Goal: Task Accomplishment & Management: Use online tool/utility

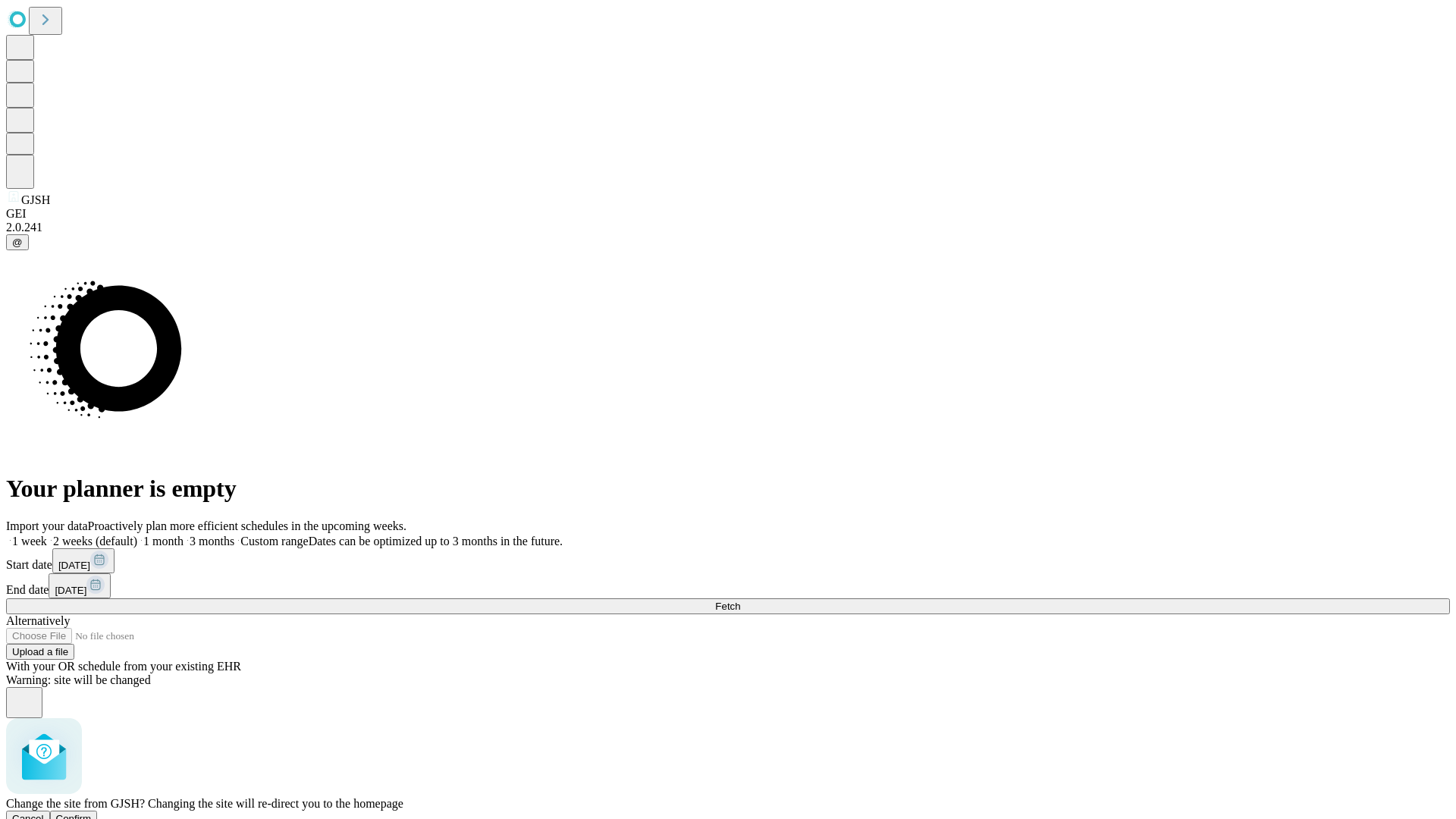
click at [92, 813] on span "Confirm" at bounding box center [74, 819] width 35 height 12
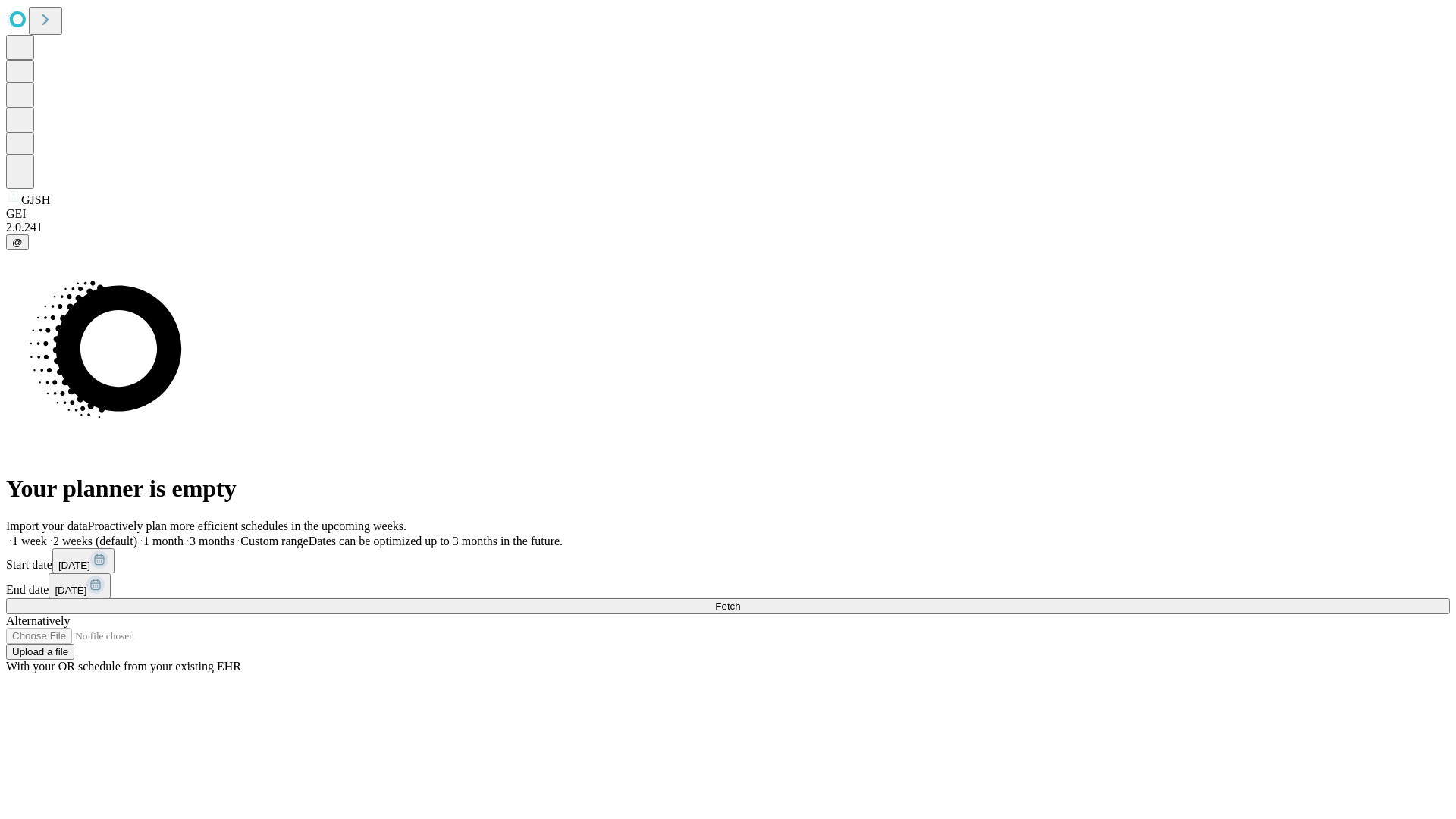
click at [137, 534] on label "2 weeks (default)" at bounding box center [93, 540] width 91 height 13
click at [740, 600] on span "Fetch" at bounding box center [727, 606] width 25 height 12
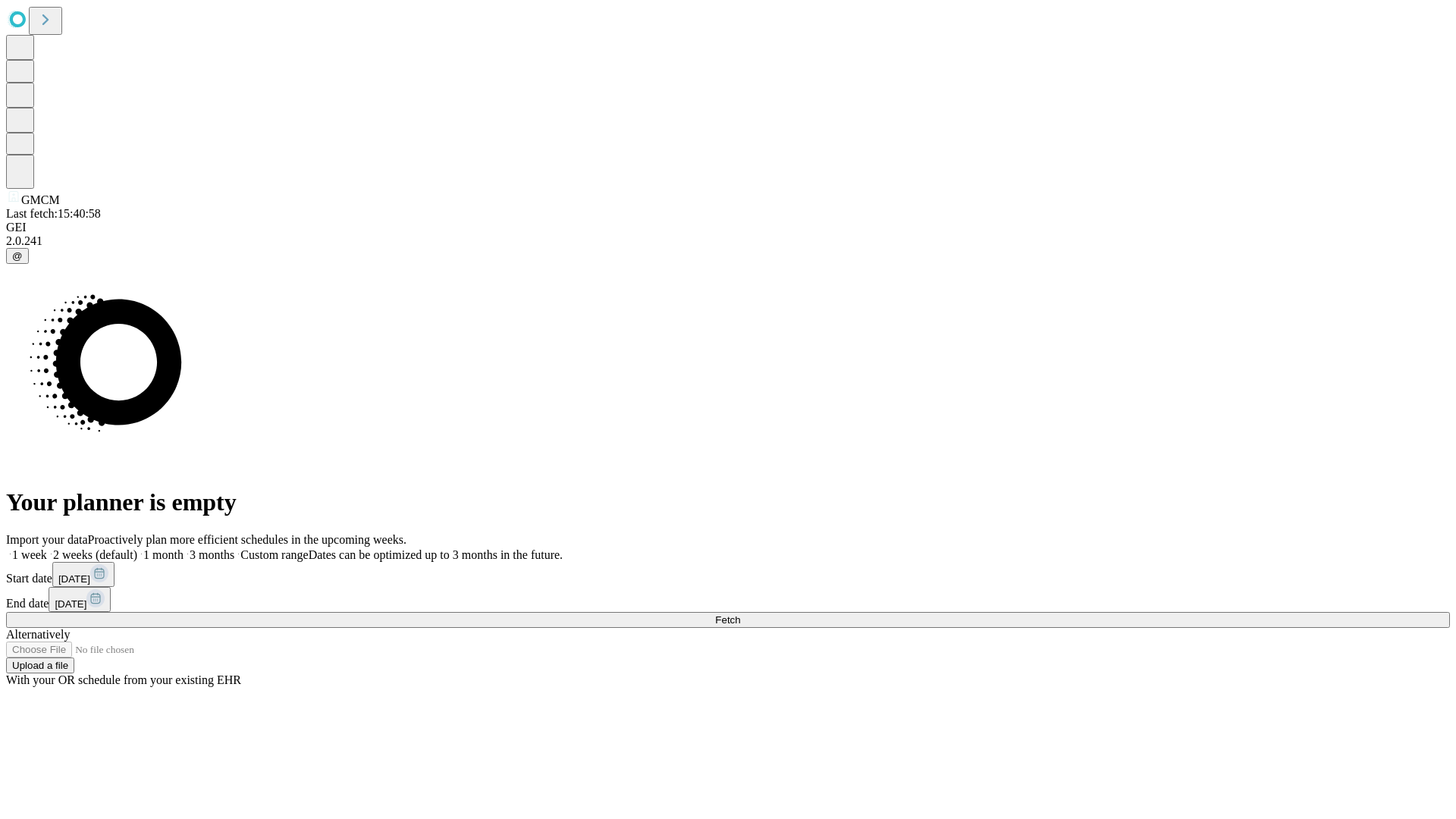
click at [137, 548] on label "2 weeks (default)" at bounding box center [93, 554] width 91 height 13
click at [740, 614] on span "Fetch" at bounding box center [727, 620] width 25 height 12
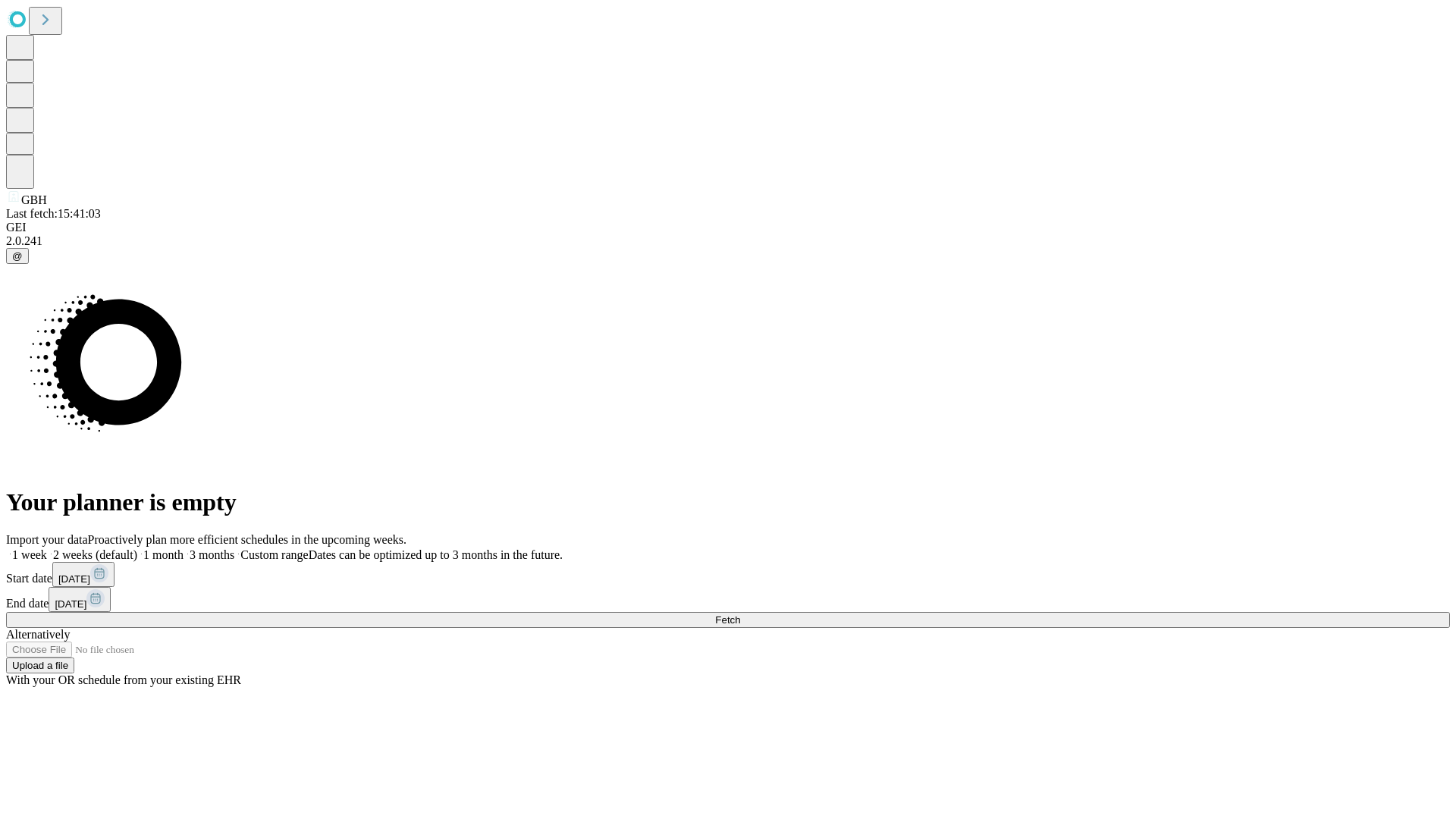
click at [137, 548] on label "2 weeks (default)" at bounding box center [93, 554] width 91 height 13
click at [740, 614] on span "Fetch" at bounding box center [727, 620] width 25 height 12
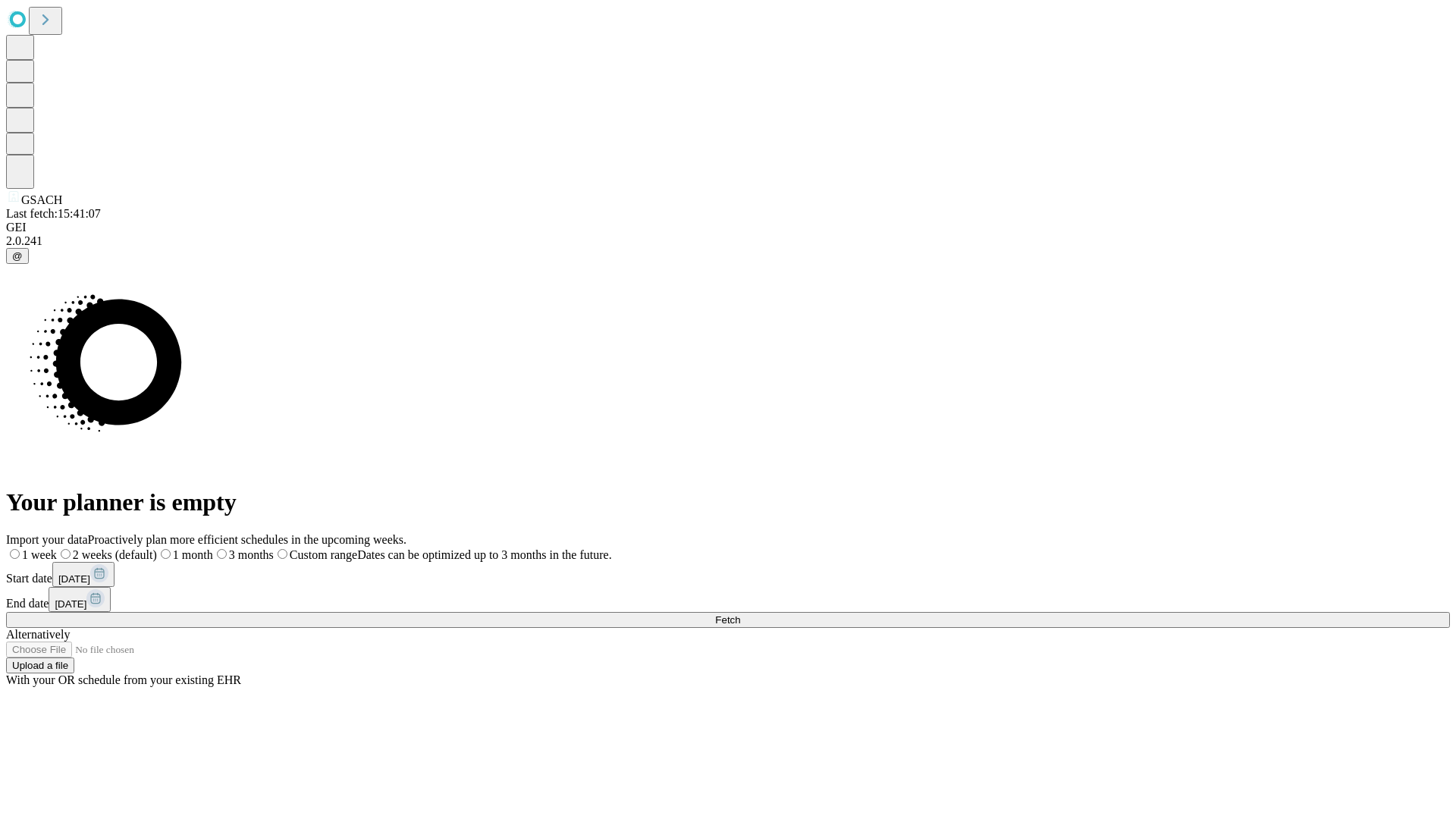
click at [157, 548] on label "2 weeks (default)" at bounding box center [107, 554] width 101 height 13
click at [740, 614] on span "Fetch" at bounding box center [727, 620] width 25 height 12
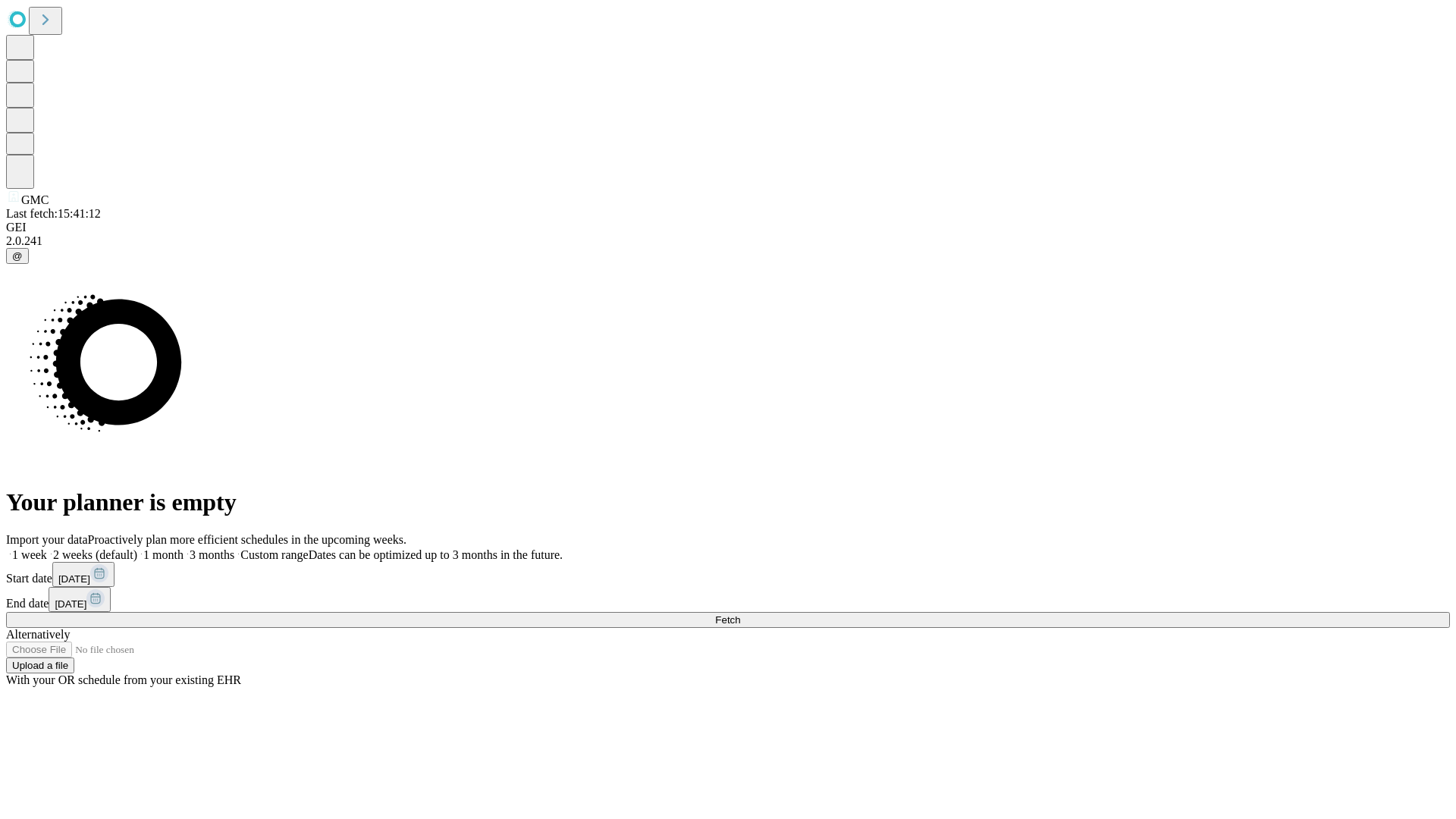
click at [137, 548] on label "2 weeks (default)" at bounding box center [93, 554] width 91 height 13
click at [740, 614] on span "Fetch" at bounding box center [727, 620] width 25 height 12
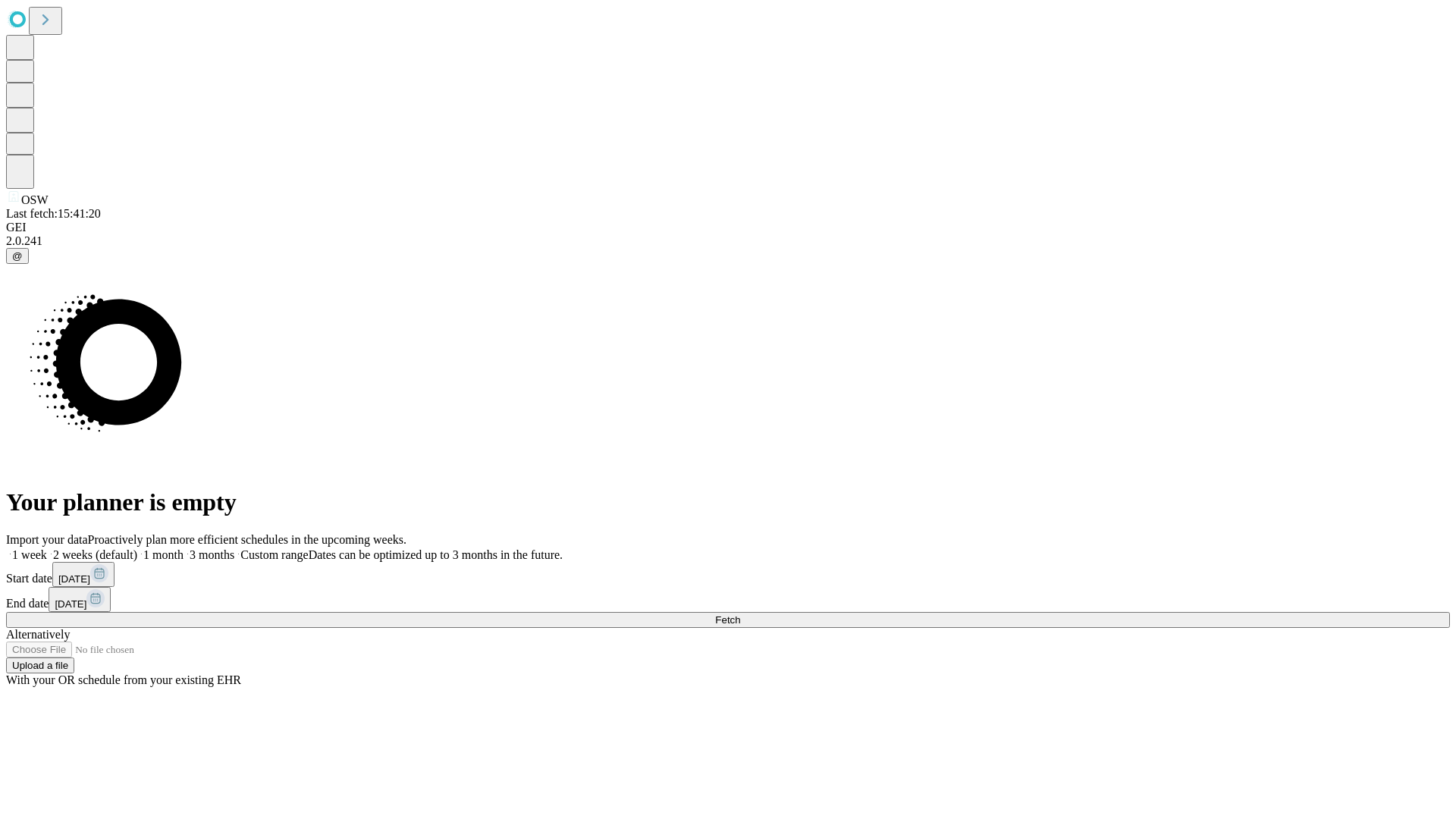
click at [137, 548] on label "2 weeks (default)" at bounding box center [93, 554] width 91 height 13
click at [740, 614] on span "Fetch" at bounding box center [727, 620] width 25 height 12
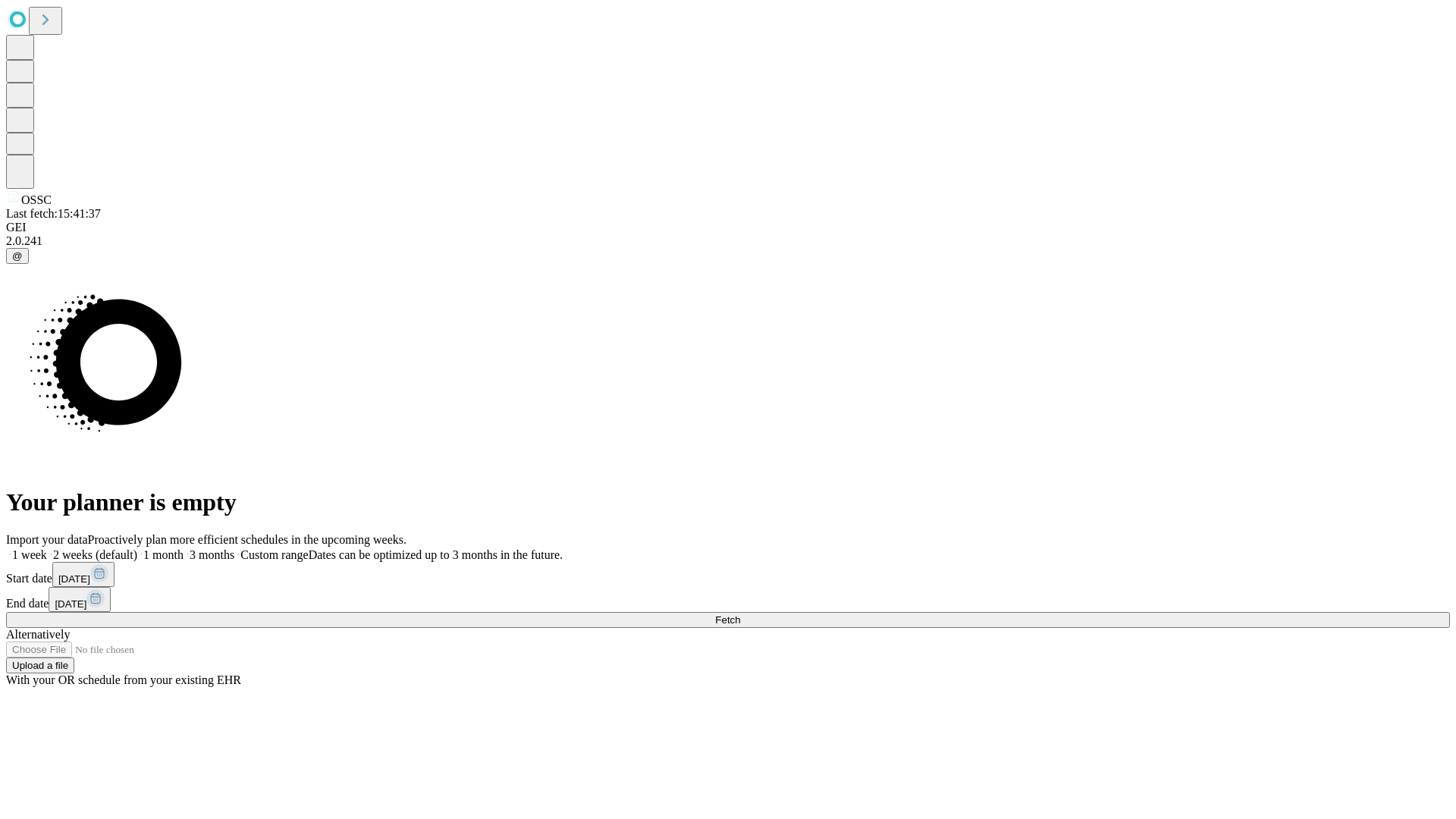
click at [137, 548] on label "2 weeks (default)" at bounding box center [93, 554] width 91 height 13
click at [740, 614] on span "Fetch" at bounding box center [727, 620] width 25 height 12
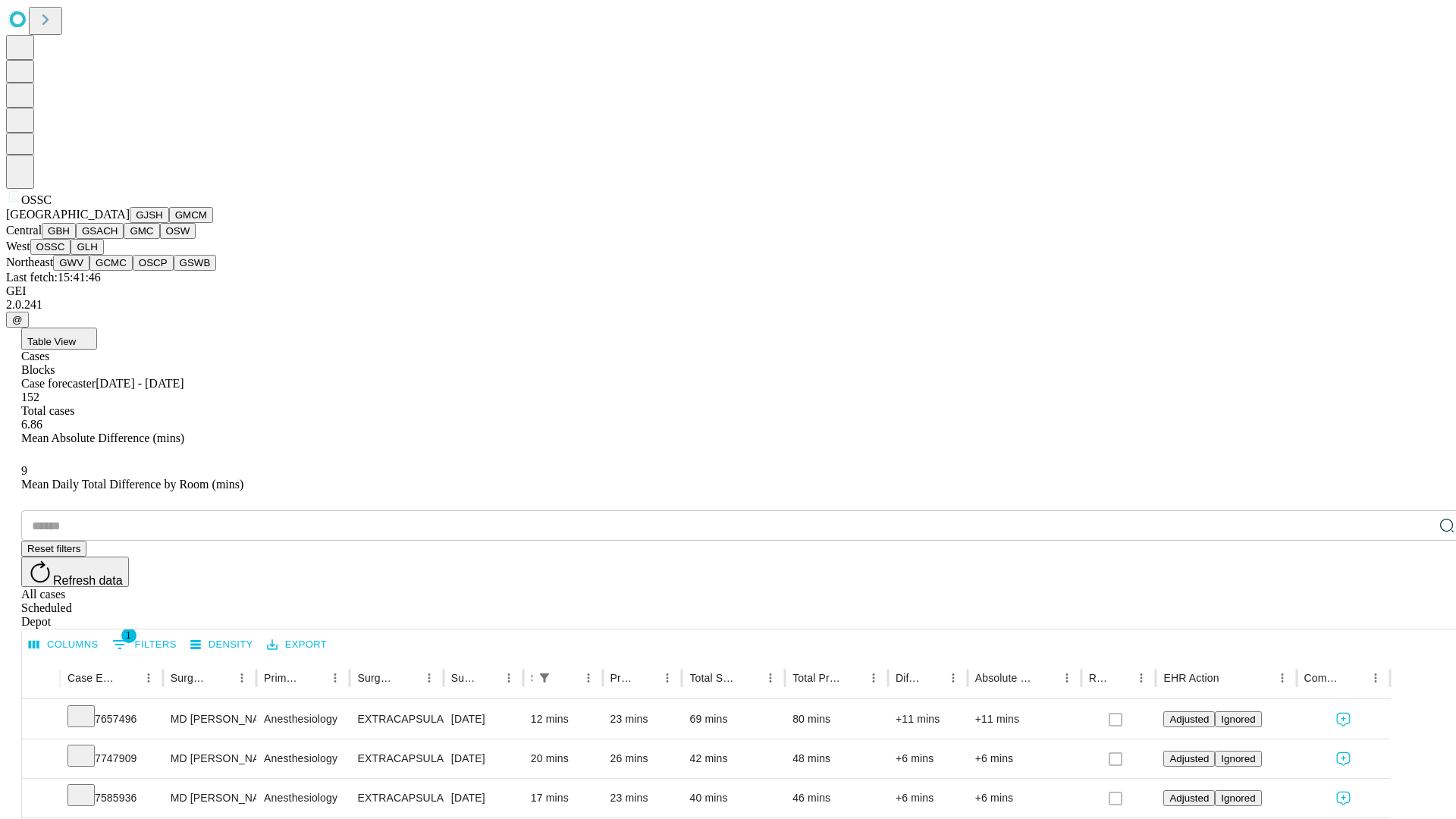
click at [104, 254] on button "GLH" at bounding box center [87, 246] width 33 height 16
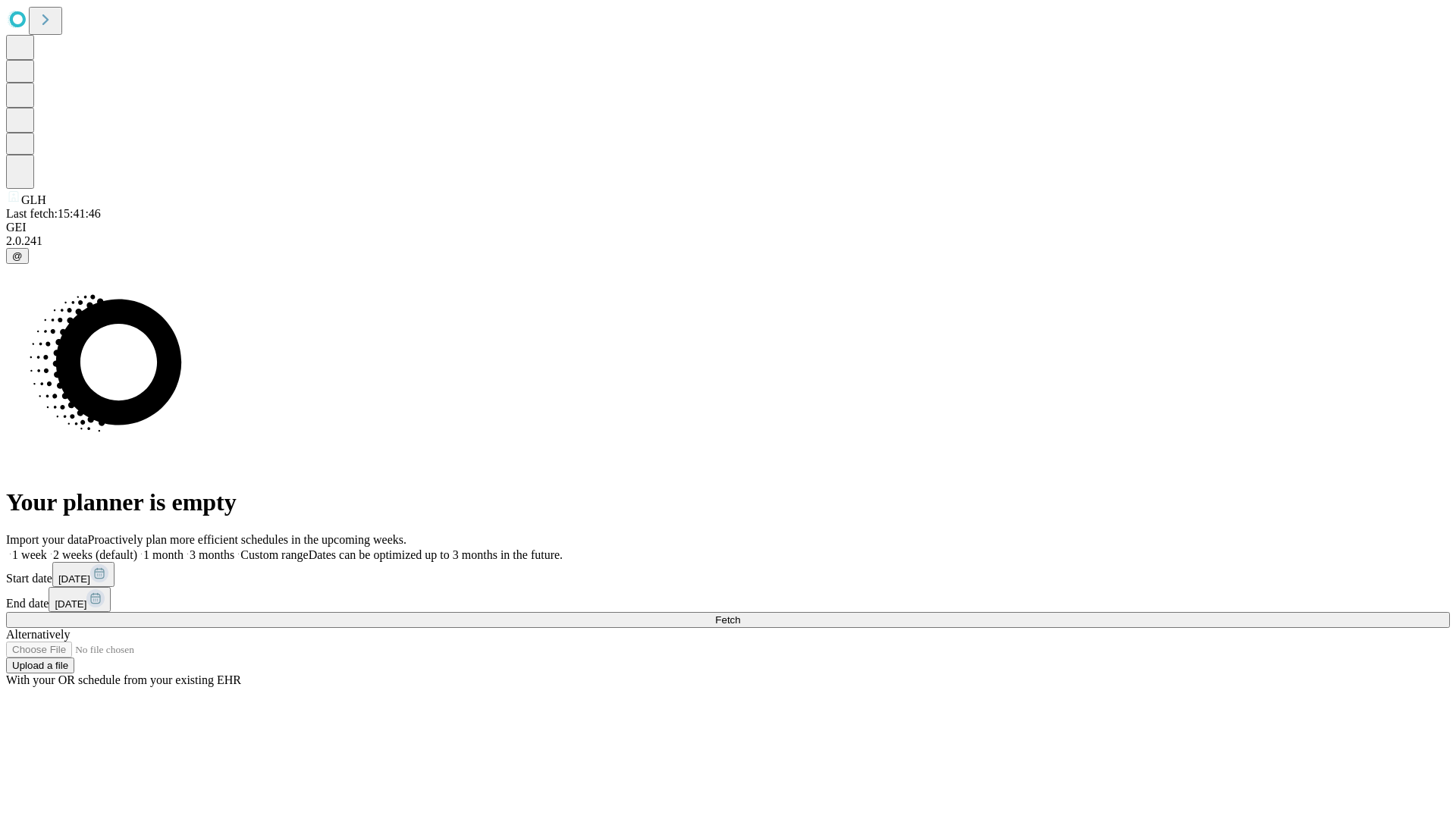
click at [137, 548] on label "2 weeks (default)" at bounding box center [93, 554] width 91 height 13
click at [740, 614] on span "Fetch" at bounding box center [727, 620] width 25 height 12
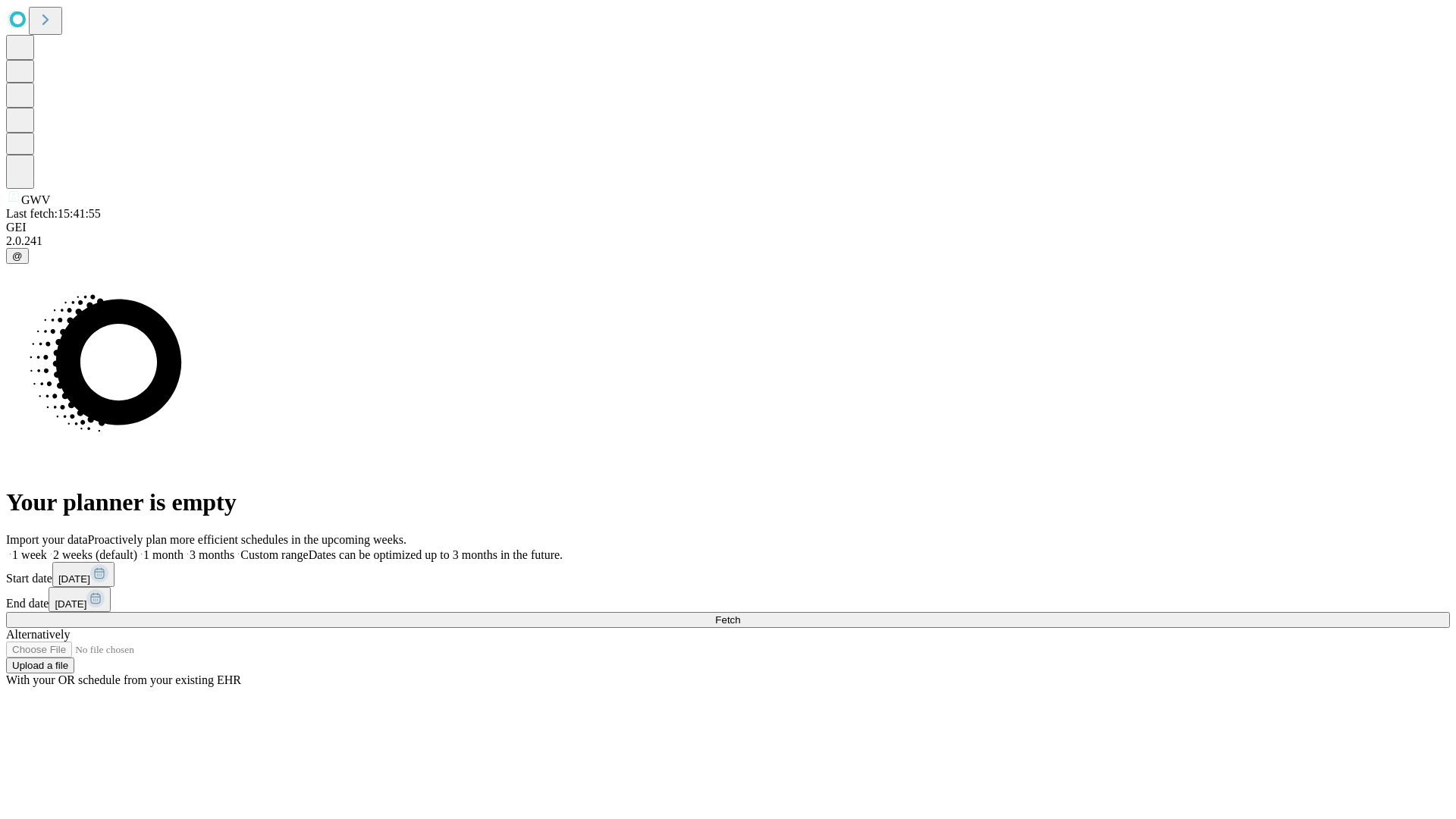
click at [137, 548] on label "2 weeks (default)" at bounding box center [93, 554] width 91 height 13
click at [740, 614] on span "Fetch" at bounding box center [727, 620] width 25 height 12
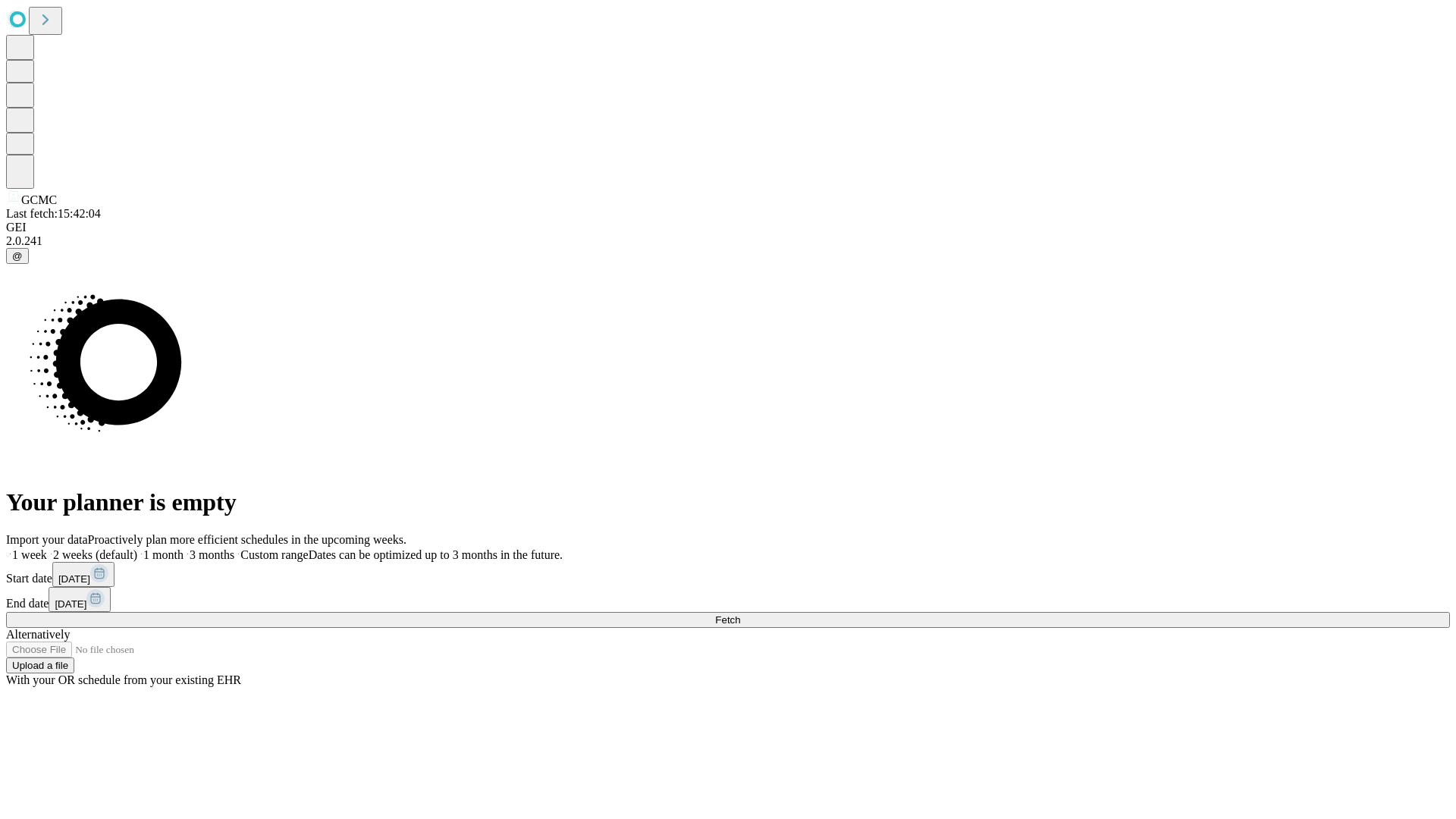
click at [137, 548] on label "2 weeks (default)" at bounding box center [93, 554] width 91 height 13
click at [740, 614] on span "Fetch" at bounding box center [727, 620] width 25 height 12
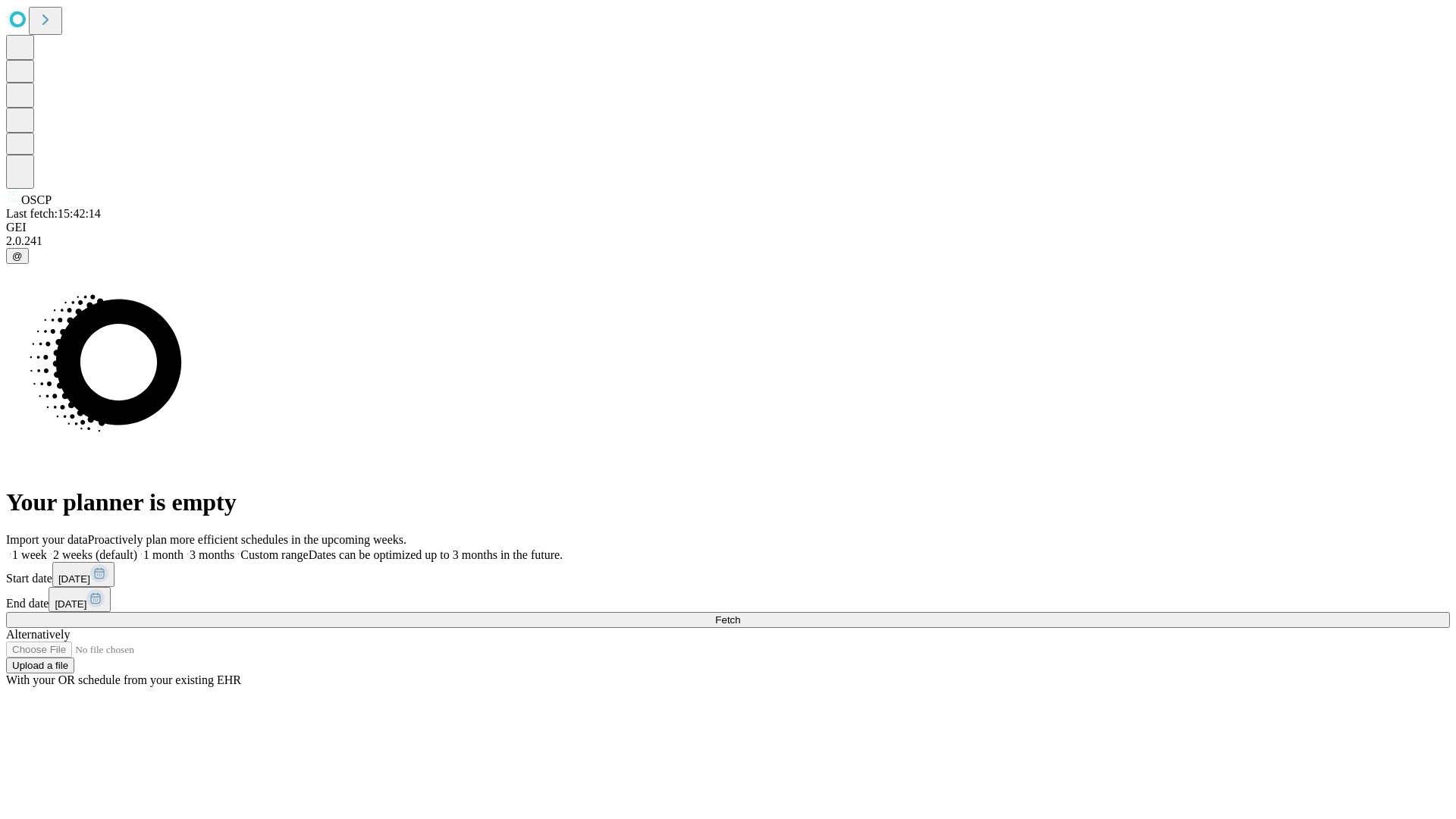
click at [137, 548] on label "2 weeks (default)" at bounding box center [93, 554] width 91 height 13
click at [740, 614] on span "Fetch" at bounding box center [727, 620] width 25 height 12
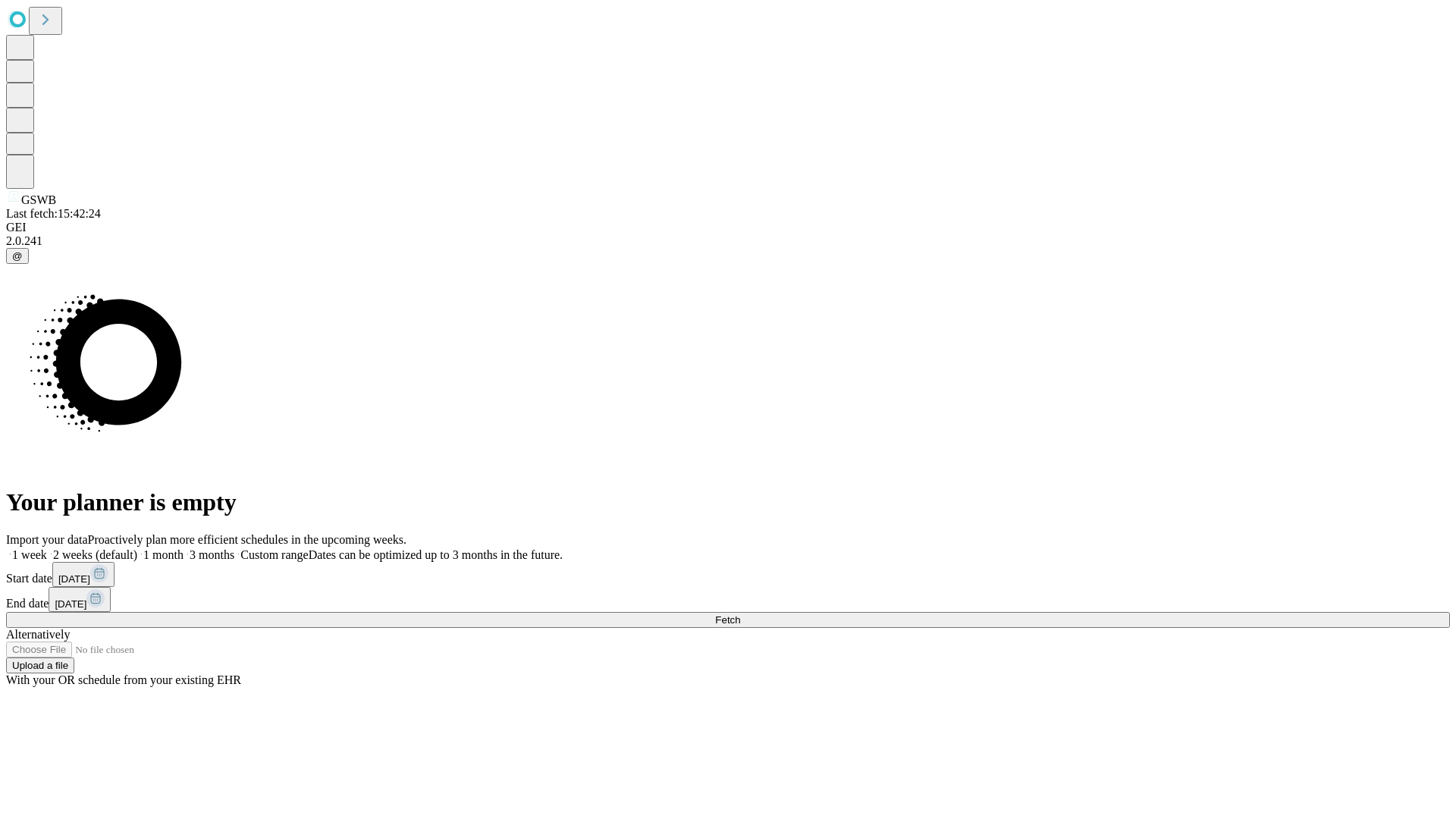
click at [137, 548] on label "2 weeks (default)" at bounding box center [93, 554] width 91 height 13
click at [740, 614] on span "Fetch" at bounding box center [727, 620] width 25 height 12
